Goal: Information Seeking & Learning: Learn about a topic

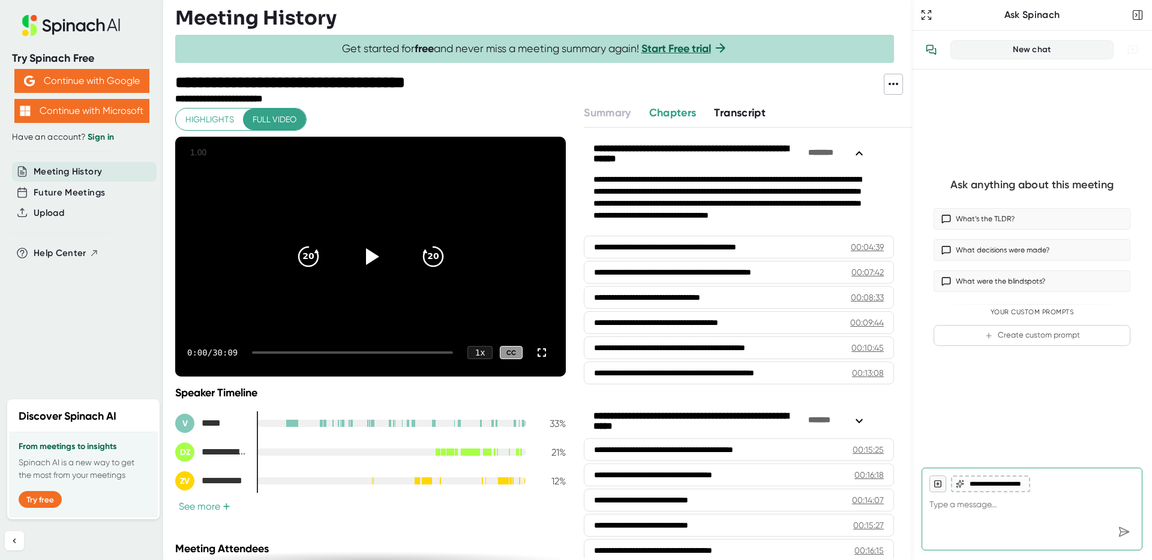
type textarea "x"
click at [736, 71] on div at bounding box center [543, 71] width 737 height 6
